Goal: Task Accomplishment & Management: Manage account settings

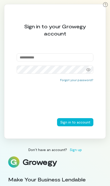
type input "**********"
click at [75, 122] on button "Sign in to account" at bounding box center [75, 122] width 36 height 8
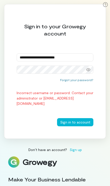
click at [90, 70] on div at bounding box center [88, 69] width 10 height 7
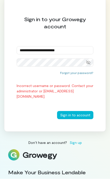
click at [81, 118] on button "Sign in to account" at bounding box center [75, 122] width 36 height 8
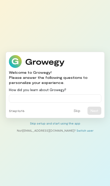
click at [77, 112] on button "Skip" at bounding box center [76, 111] width 13 height 8
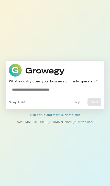
click at [59, 115] on link "Skip setup and start using the app" at bounding box center [55, 115] width 50 height 4
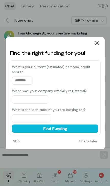
click at [91, 144] on button "Check later" at bounding box center [87, 141] width 25 height 8
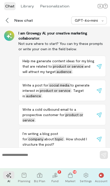
click at [102, 179] on div "Account" at bounding box center [101, 181] width 12 height 4
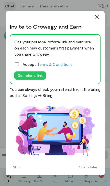
click at [97, 19] on icon at bounding box center [97, 17] width 4 height 4
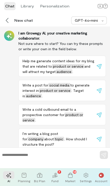
click at [42, 177] on div at bounding box center [39, 175] width 11 height 8
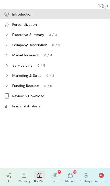
click at [25, 177] on icon at bounding box center [23, 175] width 5 height 5
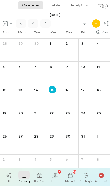
click at [86, 176] on icon at bounding box center [85, 175] width 5 height 5
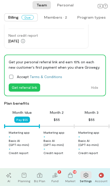
scroll to position [35, 0]
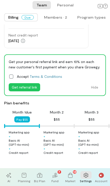
click at [12, 75] on icon at bounding box center [11, 76] width 5 height 5
click at [31, 87] on button "Get referral link" at bounding box center [24, 87] width 31 height 8
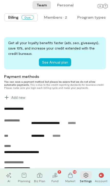
scroll to position [189, 0]
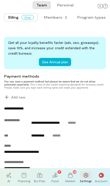
click at [18, 98] on span "Add new" at bounding box center [18, 97] width 14 height 5
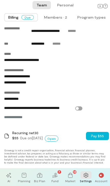
scroll to position [282, 0]
click at [78, 110] on label "**********" at bounding box center [43, 107] width 78 height 5
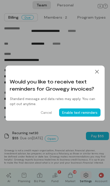
click at [81, 113] on button "Enable text reminders" at bounding box center [79, 112] width 41 height 8
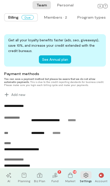
scroll to position [0, 0]
click at [9, 97] on icon at bounding box center [6, 94] width 5 height 5
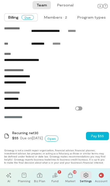
scroll to position [282, 0]
click at [96, 135] on button "Pay $55" at bounding box center [97, 136] width 23 height 8
